Goal: Check status: Check status

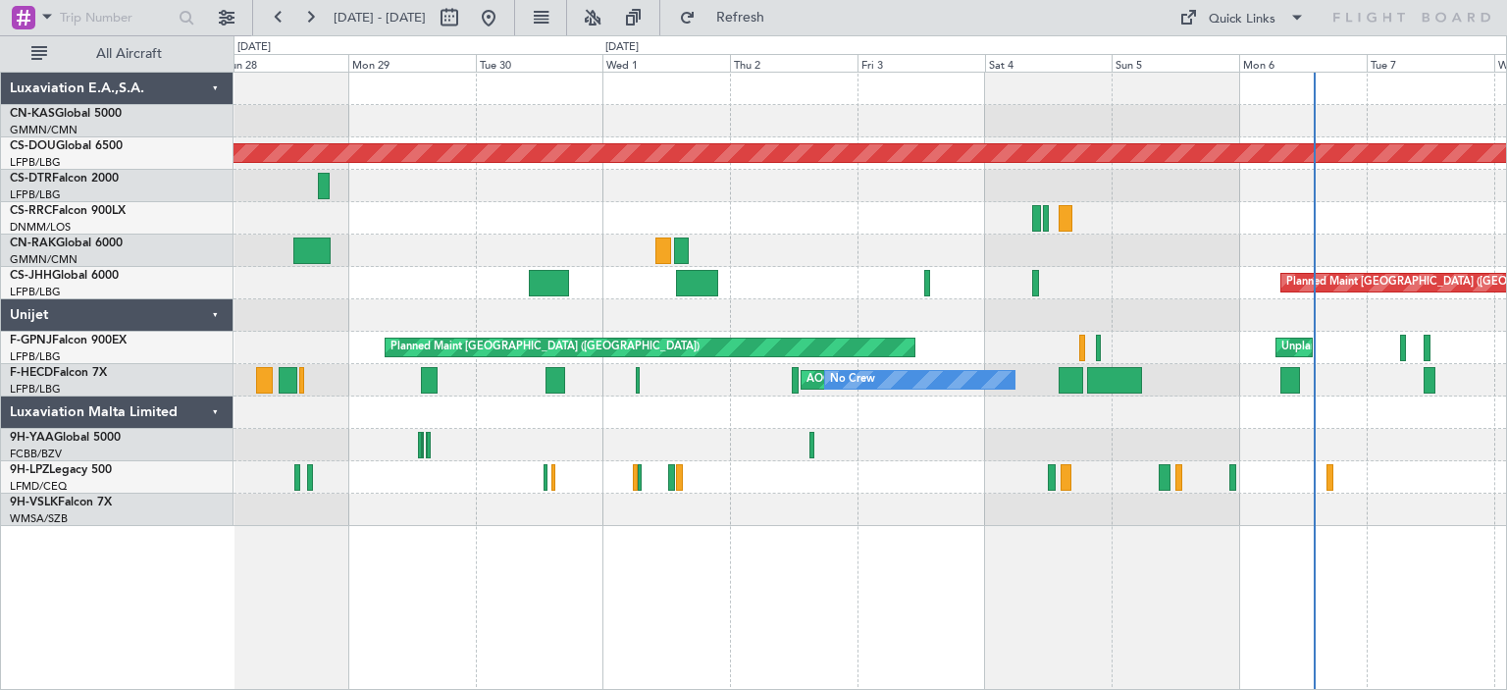
click at [934, 254] on div at bounding box center [870, 251] width 1273 height 32
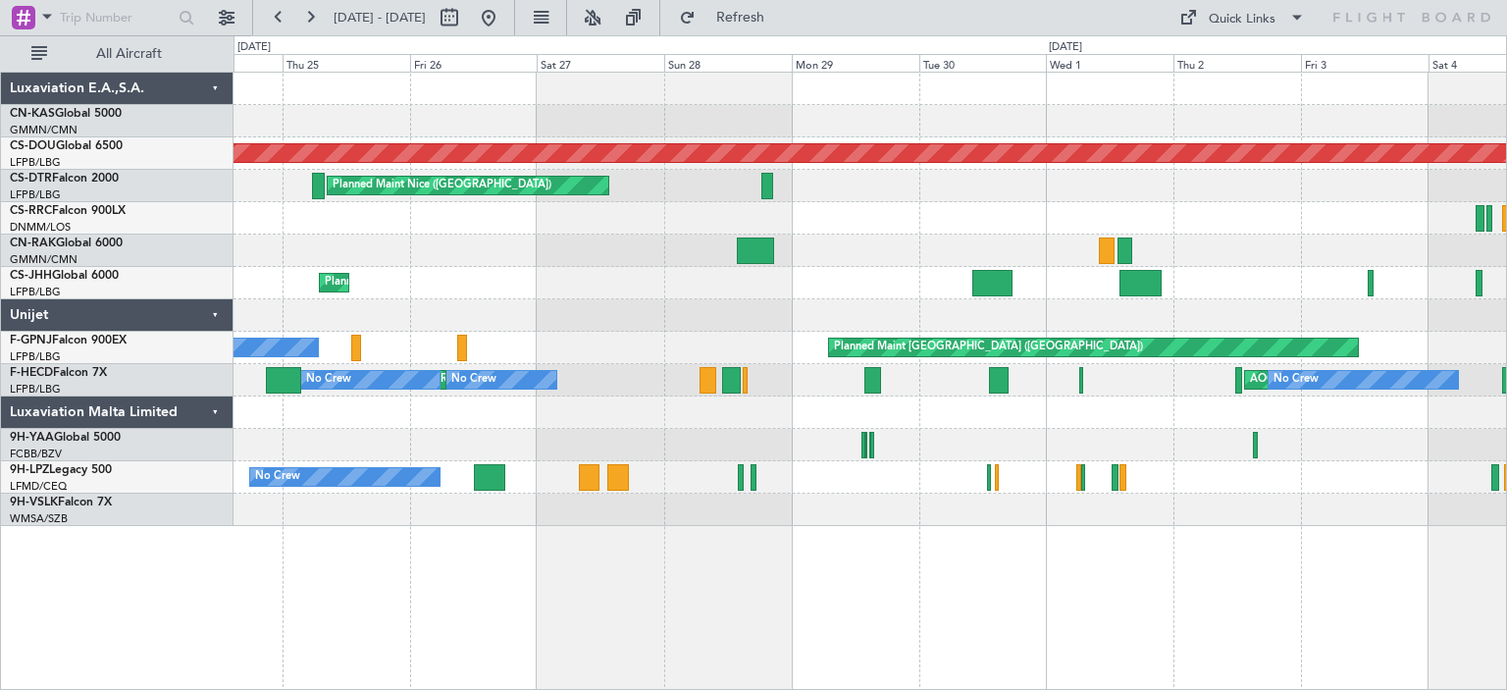
click at [870, 187] on div "Planned Maint London ([GEOGRAPHIC_DATA]) [GEOGRAPHIC_DATA] ([GEOGRAPHIC_DATA]) …" at bounding box center [870, 299] width 1273 height 453
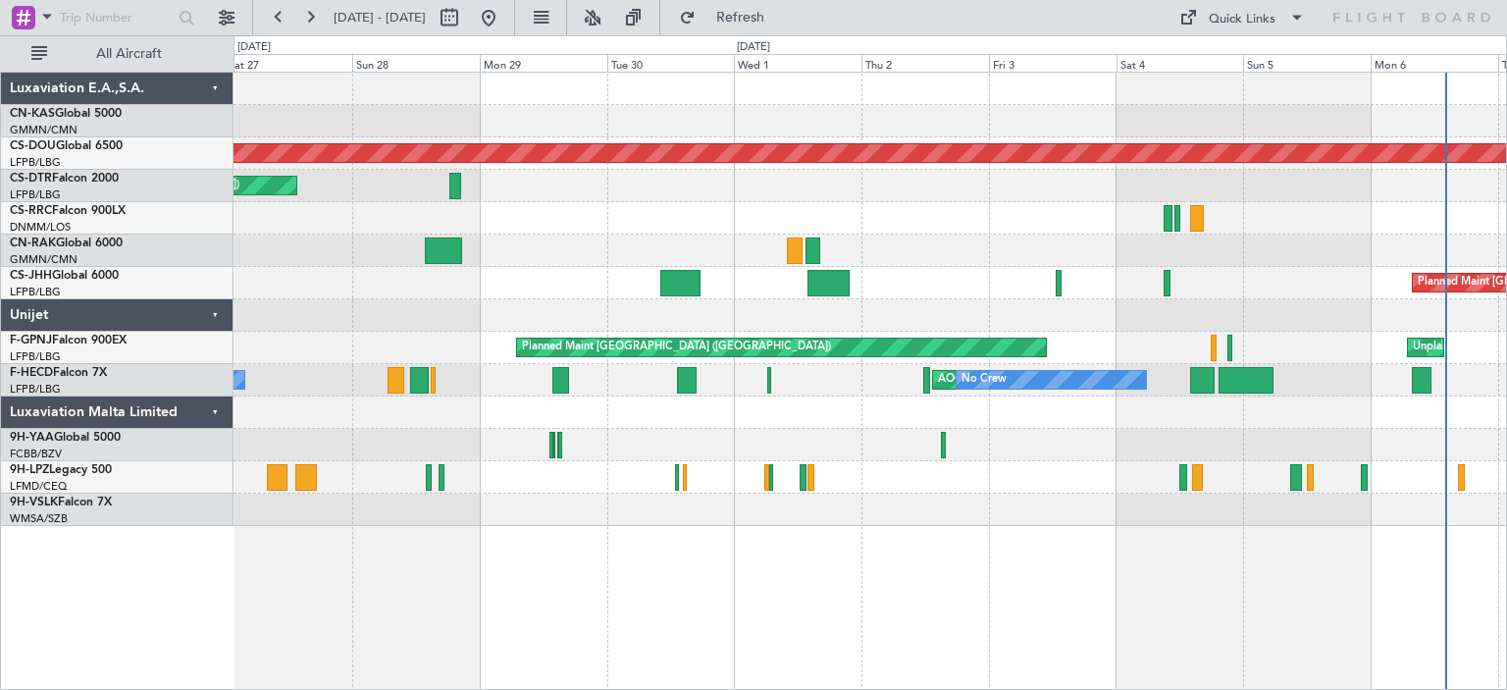
click at [679, 217] on div "Planned Maint London ([GEOGRAPHIC_DATA]) [GEOGRAPHIC_DATA] ([GEOGRAPHIC_DATA]) …" at bounding box center [870, 299] width 1273 height 453
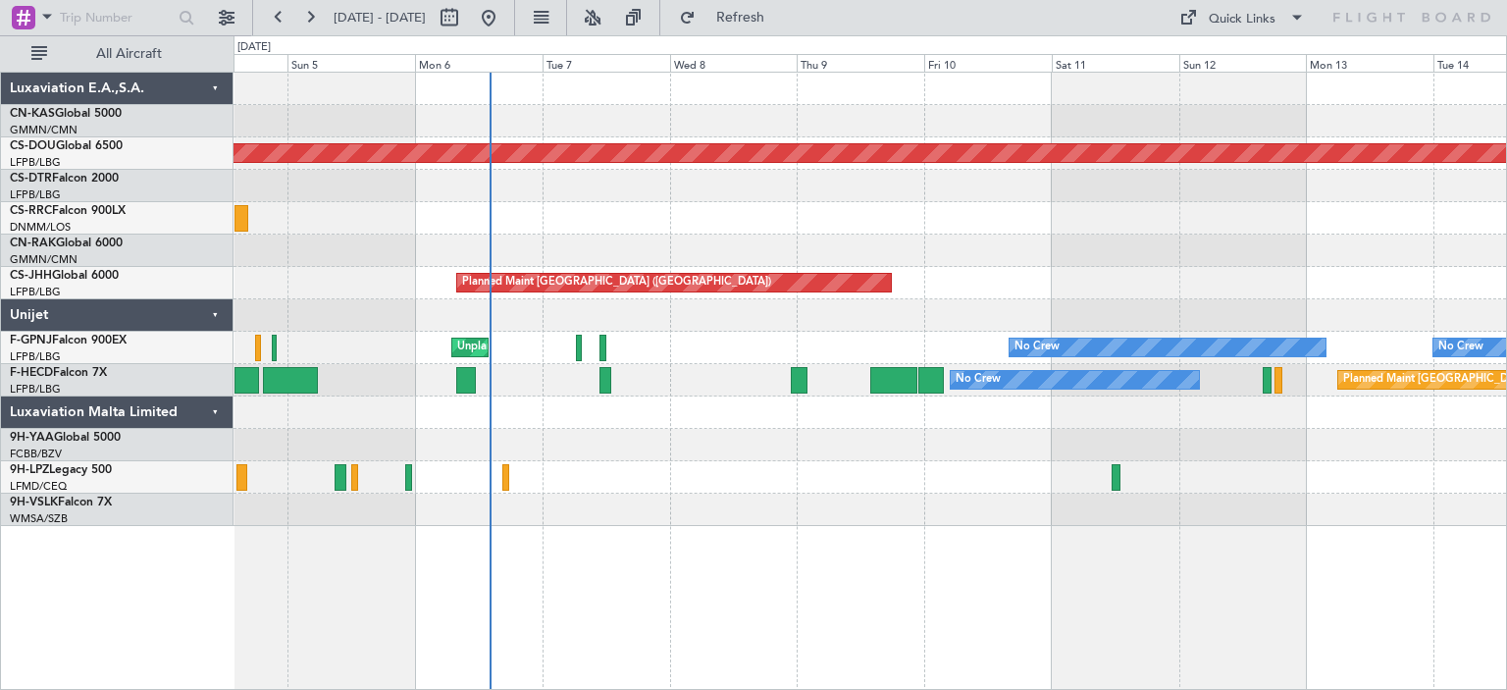
click at [508, 254] on div "Planned Maint London ([GEOGRAPHIC_DATA]) Planned Maint [GEOGRAPHIC_DATA] ([GEOG…" at bounding box center [870, 299] width 1273 height 453
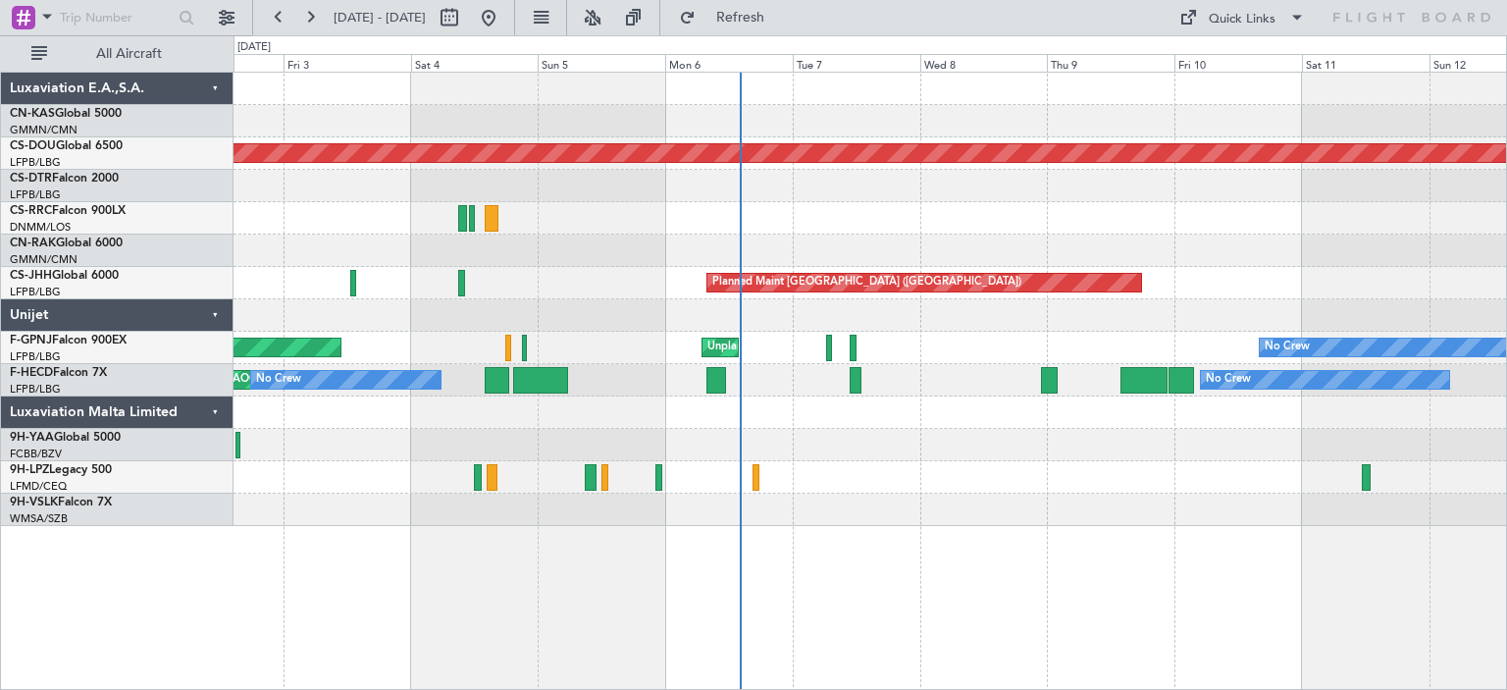
click at [804, 207] on div "Planned Maint London ([GEOGRAPHIC_DATA]) Planned Maint [GEOGRAPHIC_DATA] ([GEOG…" at bounding box center [870, 299] width 1273 height 453
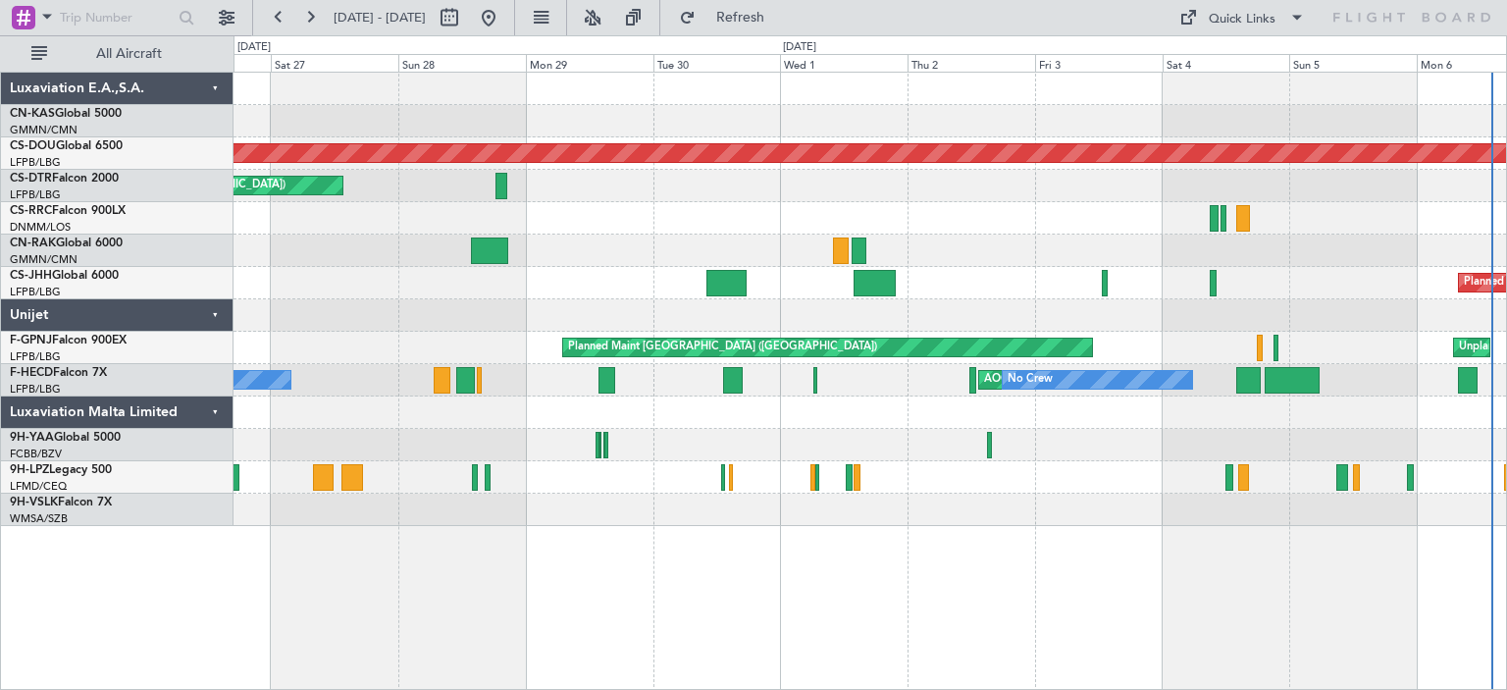
click at [1393, 206] on div at bounding box center [870, 218] width 1273 height 32
click at [504, 15] on button at bounding box center [488, 17] width 31 height 31
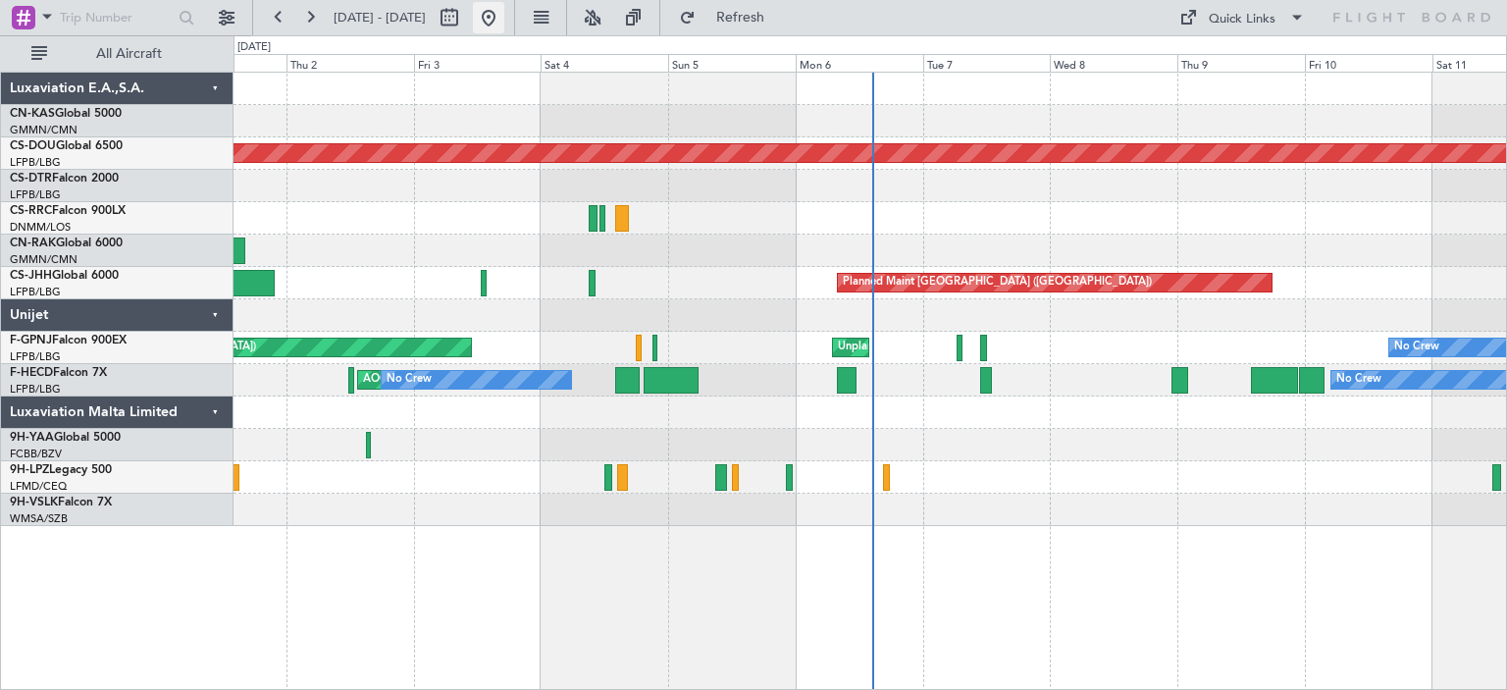
click at [504, 21] on button at bounding box center [488, 17] width 31 height 31
click at [504, 29] on button at bounding box center [488, 17] width 31 height 31
click at [504, 20] on button at bounding box center [488, 17] width 31 height 31
